Goal: Transaction & Acquisition: Book appointment/travel/reservation

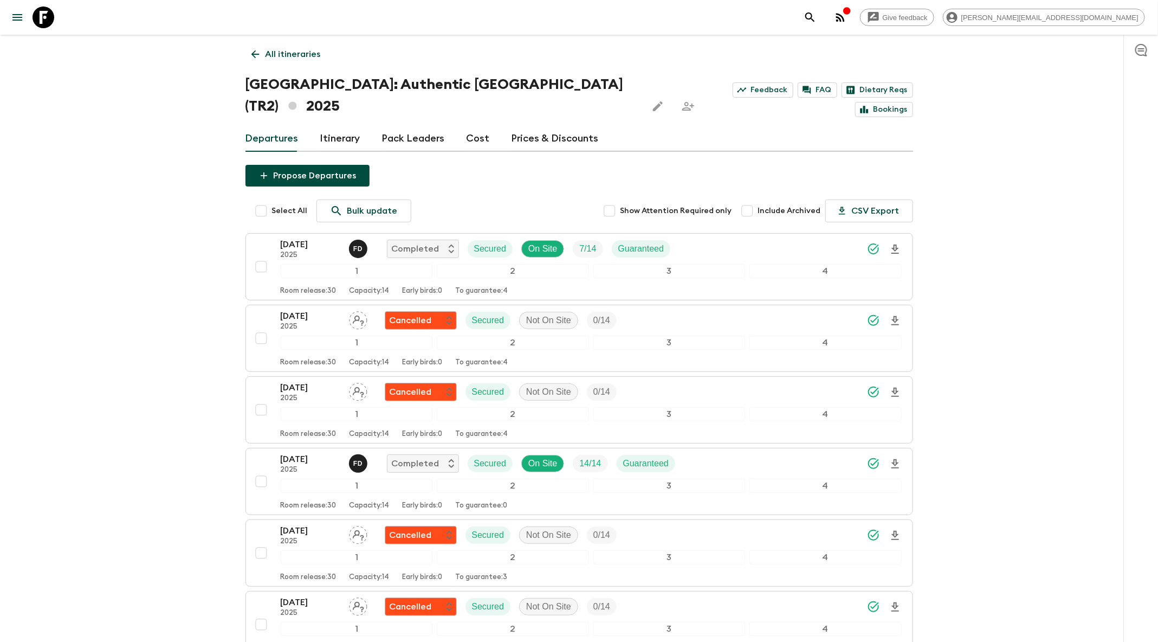
click at [817, 14] on icon "search adventures" at bounding box center [810, 17] width 13 height 13
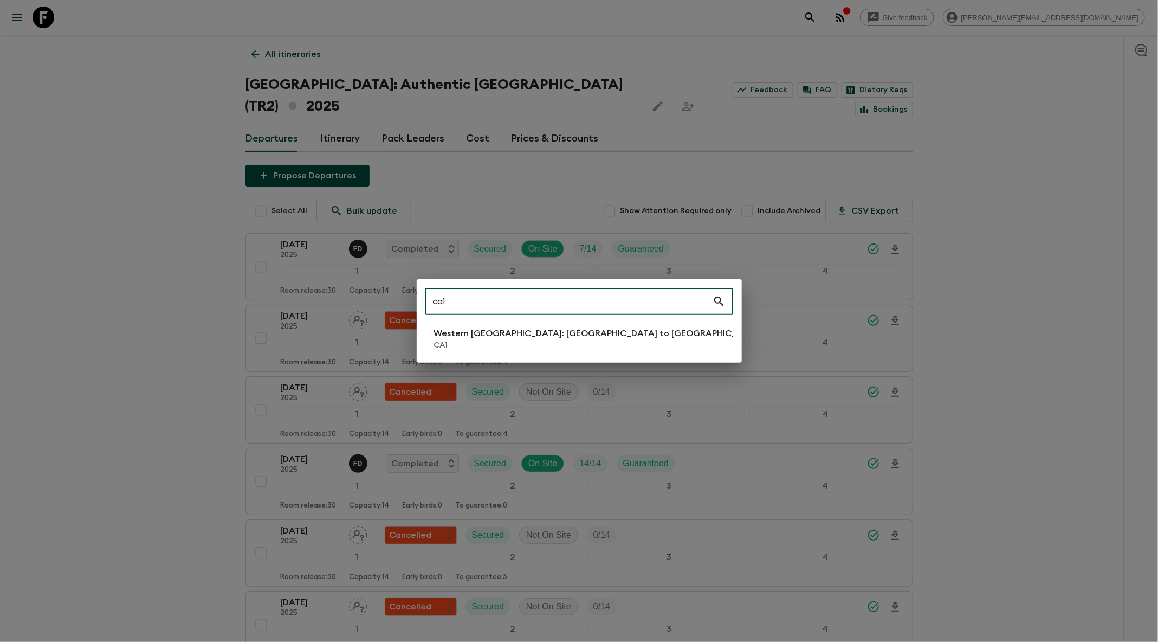
type input "ca1"
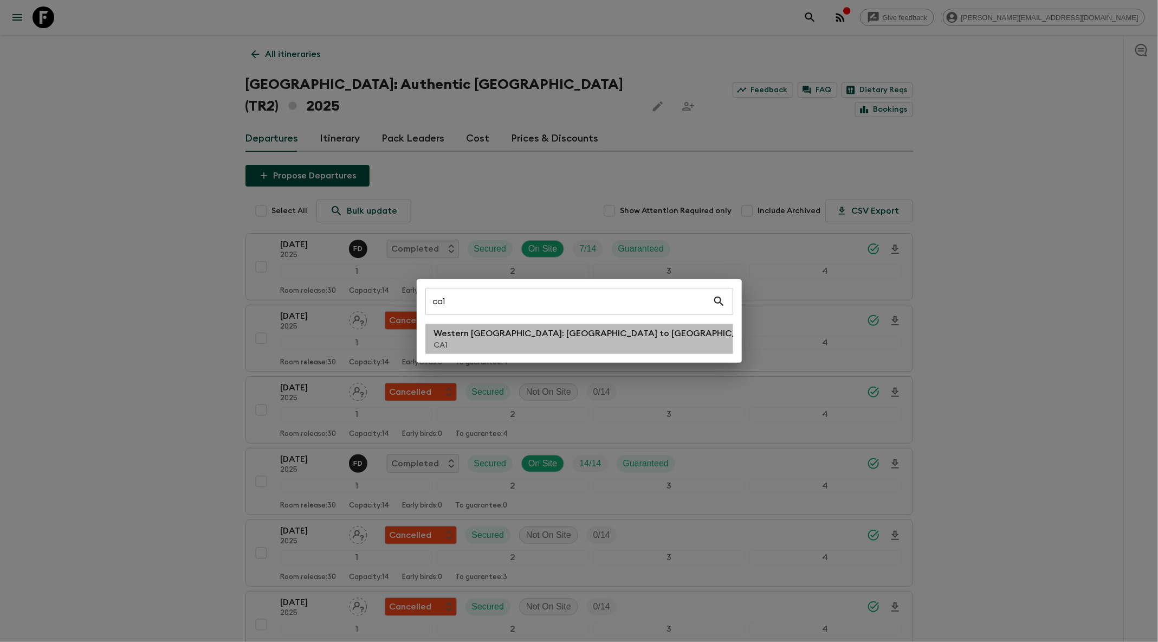
click at [507, 344] on p "CA1" at bounding box center [598, 345] width 329 height 11
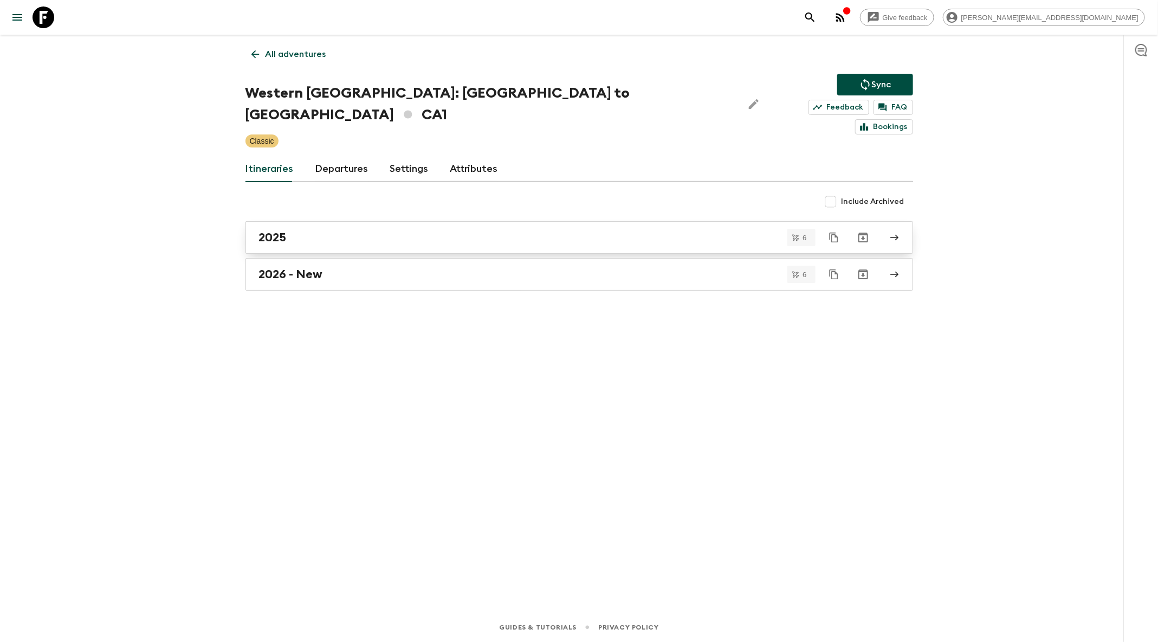
click at [495, 230] on div "2025" at bounding box center [569, 237] width 620 height 14
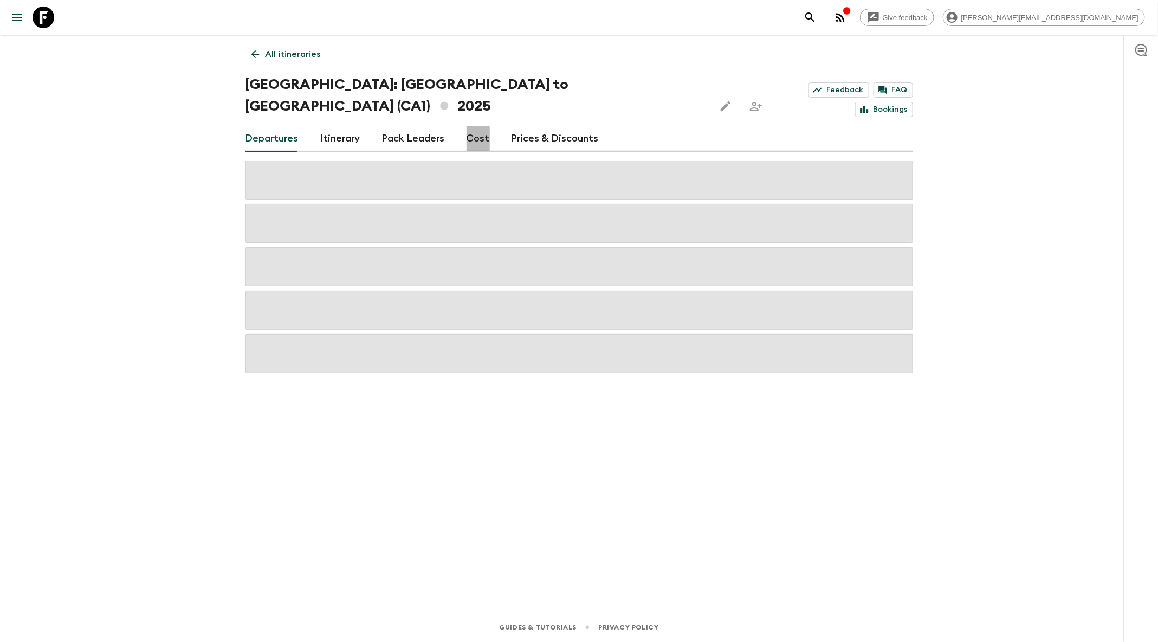
click at [467, 126] on link "Cost" at bounding box center [478, 139] width 23 height 26
